Goal: Check status: Check status

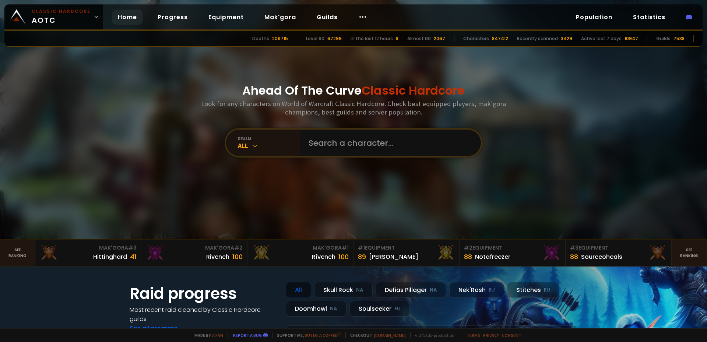
click at [417, 116] on h3 "Look for any characters on World of Warcraft Classic Hardcore. Check best equip…" at bounding box center [353, 107] width 311 height 17
click at [399, 142] on input "text" at bounding box center [388, 143] width 168 height 27
type input "v"
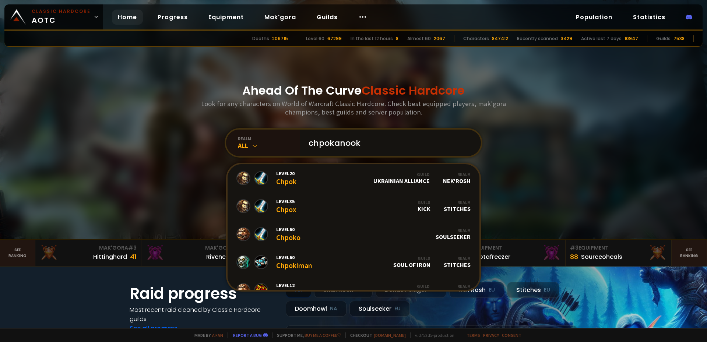
type input "chpokanooka"
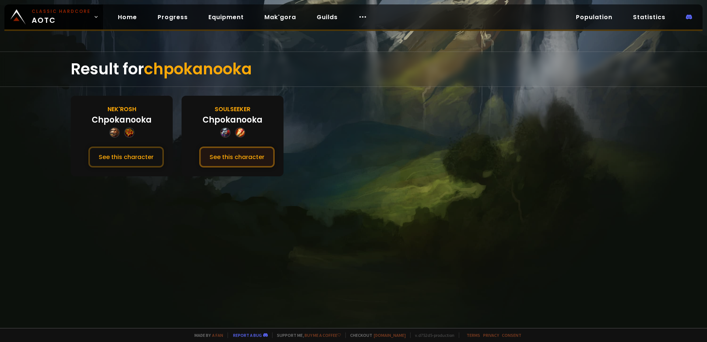
click at [248, 158] on button "See this character" at bounding box center [237, 157] width 76 height 21
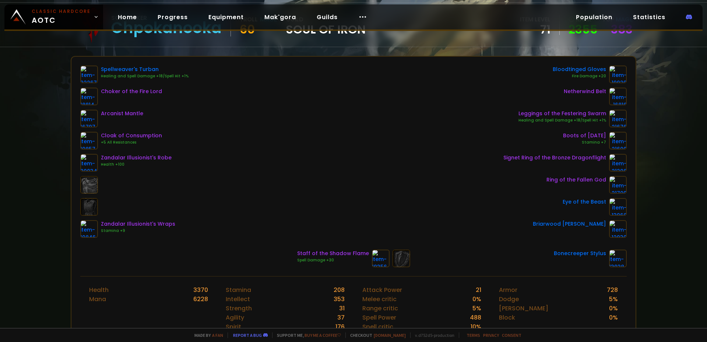
scroll to position [74, 0]
